Goal: Task Accomplishment & Management: Use online tool/utility

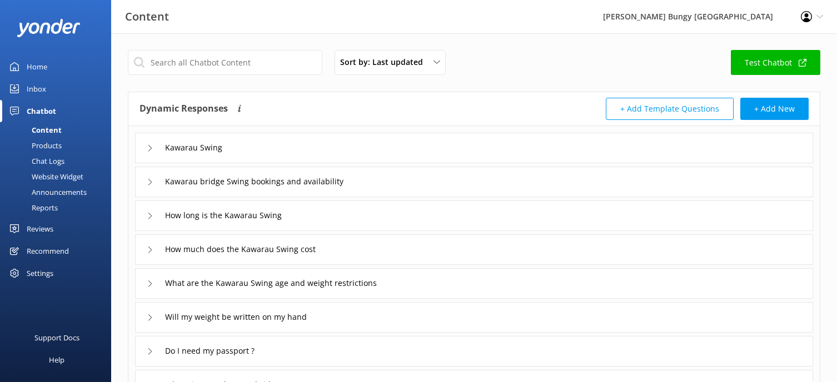
click at [48, 112] on div "Chatbot" at bounding box center [41, 111] width 29 height 22
click at [44, 92] on div "Inbox" at bounding box center [36, 89] width 19 height 22
